Goal: Information Seeking & Learning: Understand process/instructions

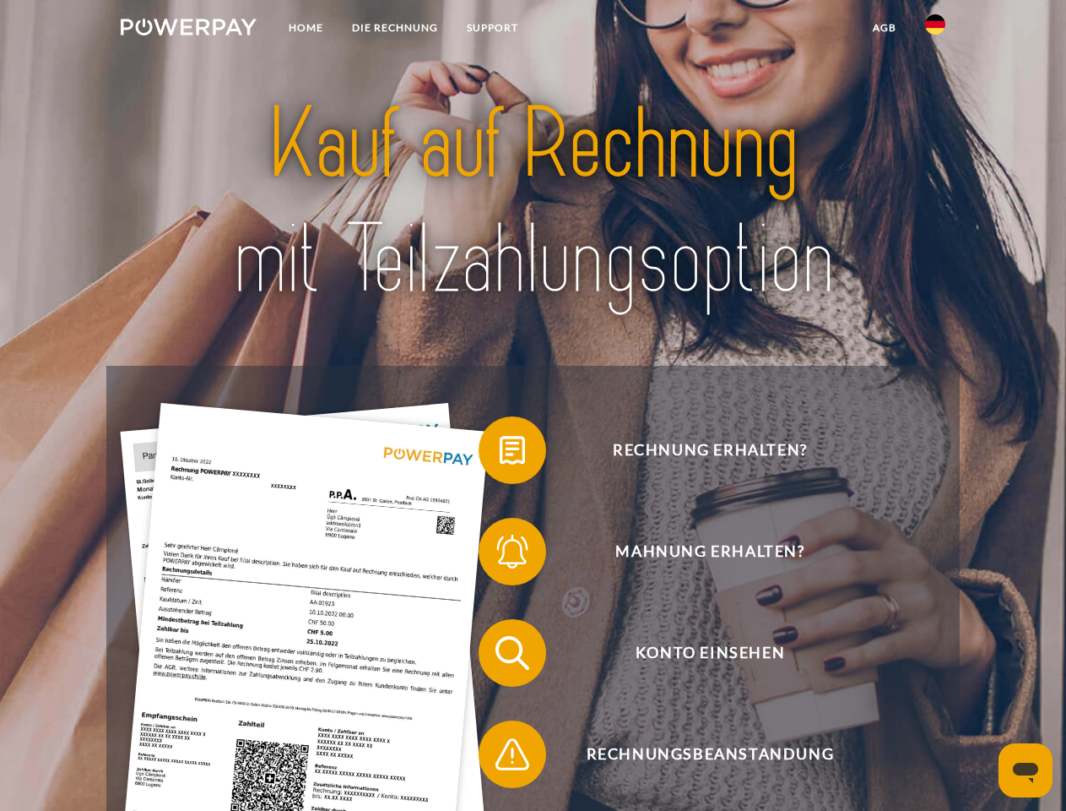
click at [188, 30] on img at bounding box center [189, 27] width 136 height 17
click at [935, 30] on img at bounding box center [935, 24] width 20 height 20
click at [884, 28] on link "agb" at bounding box center [885, 28] width 52 height 30
click at [500, 453] on span at bounding box center [487, 450] width 84 height 84
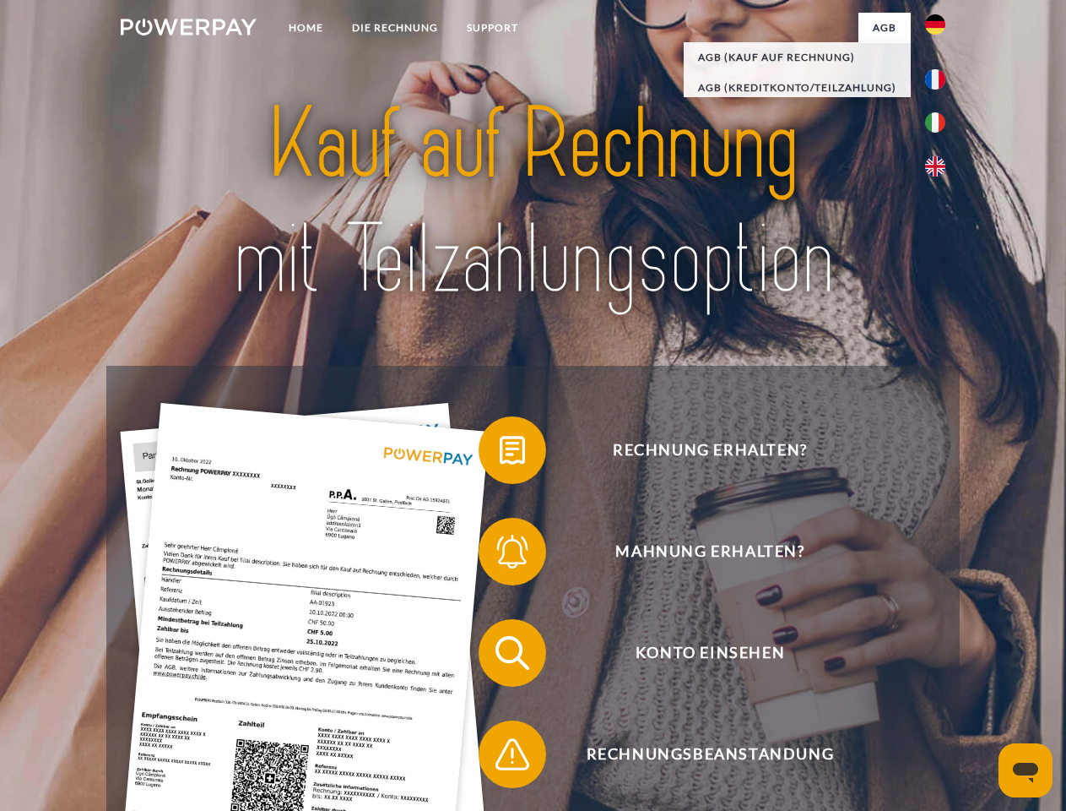
click at [500, 555] on span at bounding box center [487, 551] width 84 height 84
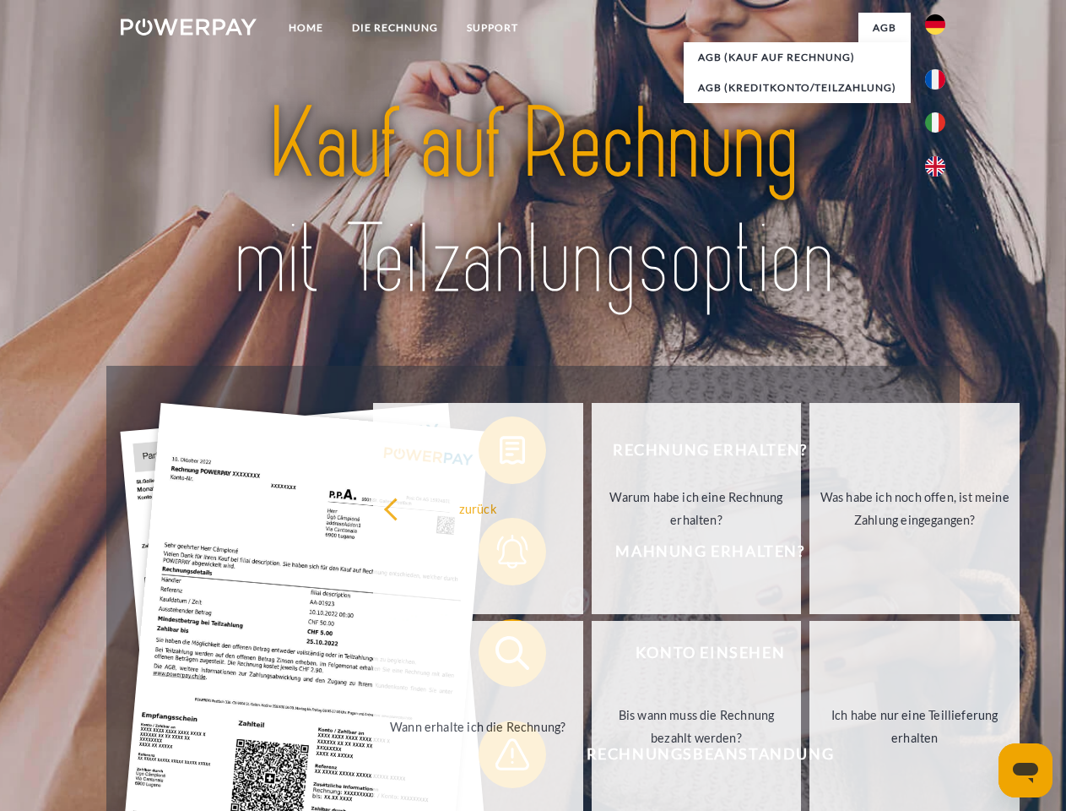
click at [592, 656] on link "Bis wann muss die Rechnung bezahlt werden?" at bounding box center [697, 726] width 210 height 211
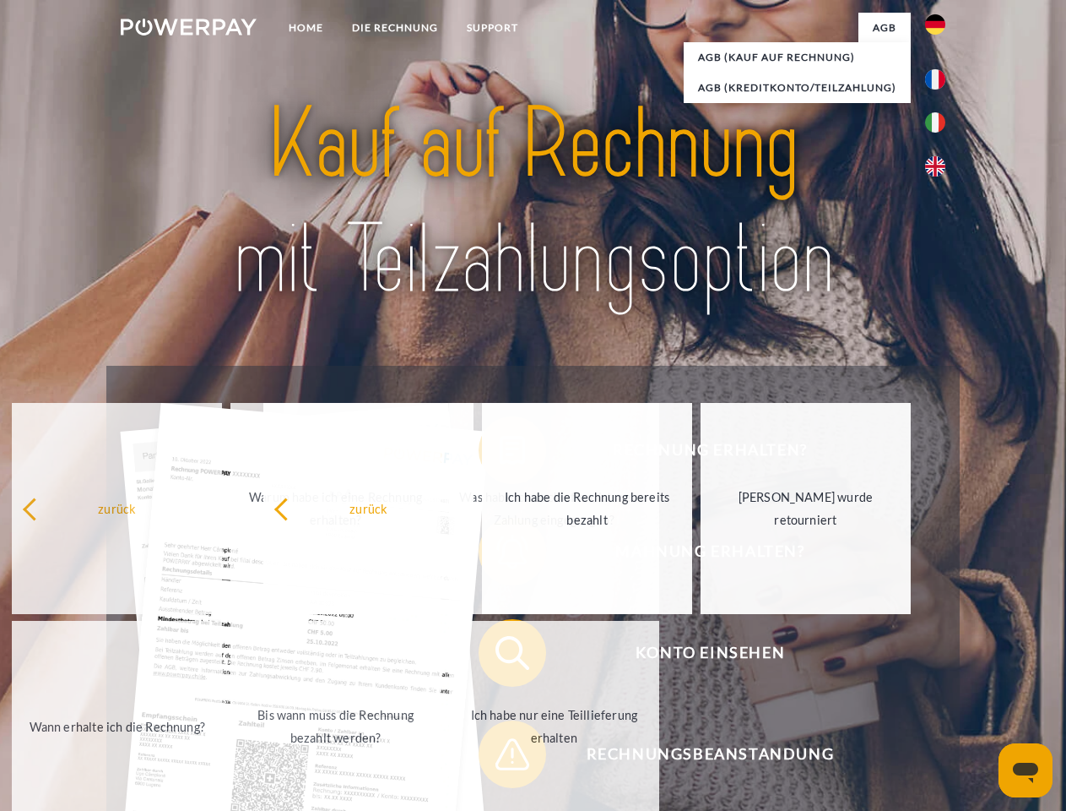
click at [500, 757] on span at bounding box center [487, 754] width 84 height 84
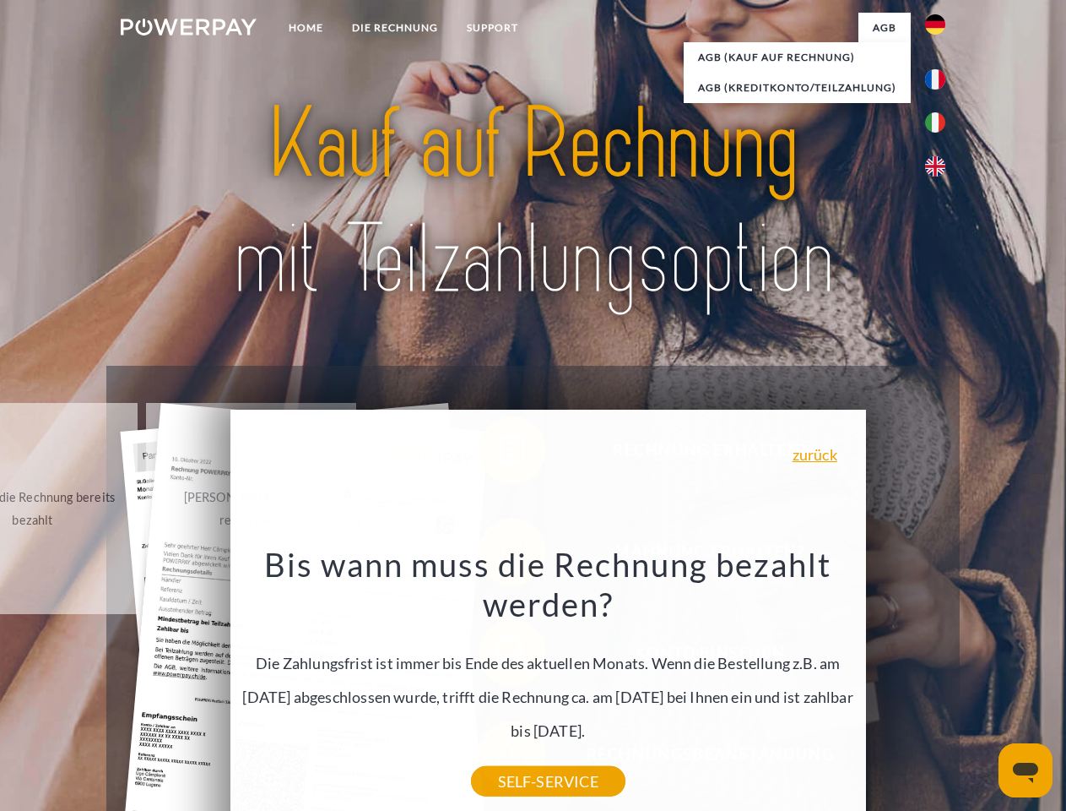
click at [1026, 770] on icon "Messaging-Fenster öffnen" at bounding box center [1025, 772] width 25 height 20
